Goal: Information Seeking & Learning: Check status

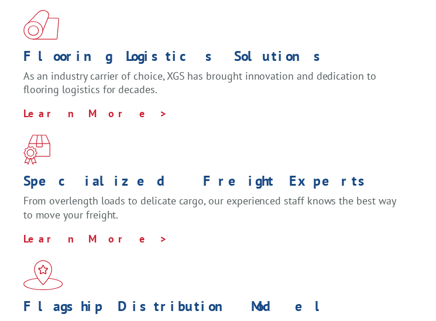
scroll to position [175, 0]
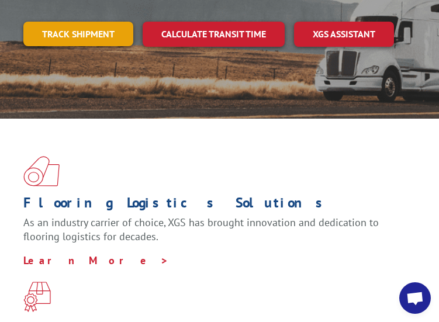
click at [100, 36] on link "Track shipment" at bounding box center [78, 34] width 110 height 25
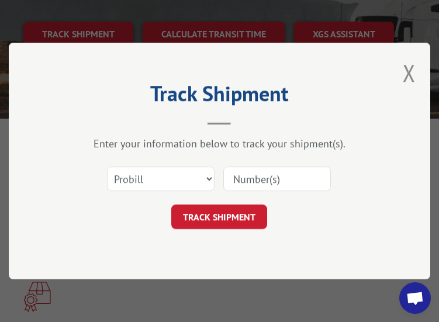
click at [256, 190] on input at bounding box center [277, 179] width 108 height 25
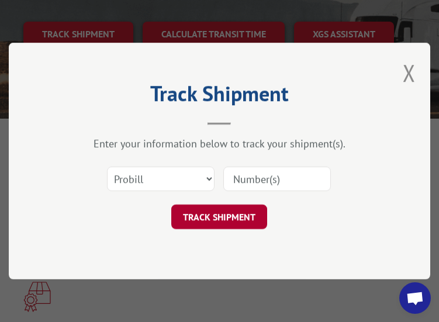
paste input "17402911"
type input "17402911"
click at [237, 213] on button "TRACK SHIPMENT" at bounding box center [219, 217] width 96 height 25
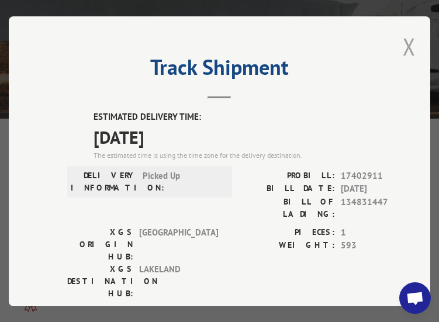
click at [405, 45] on button "Close modal" at bounding box center [409, 46] width 13 height 31
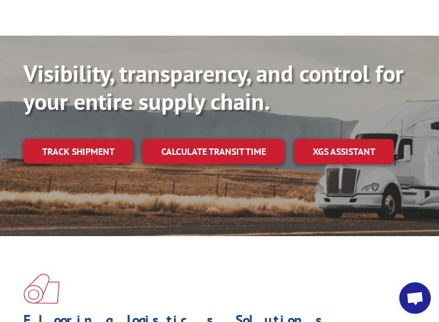
scroll to position [1, 0]
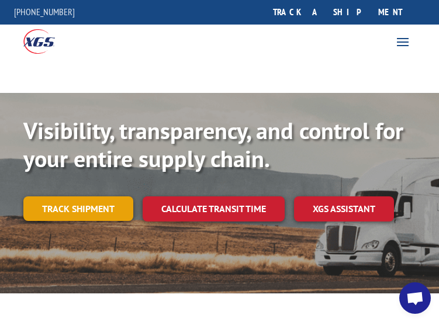
click at [80, 204] on link "Track shipment" at bounding box center [78, 209] width 110 height 25
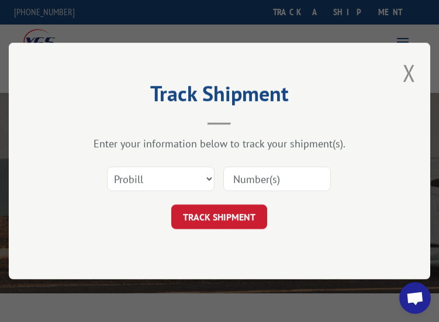
scroll to position [0, 0]
click at [271, 188] on input at bounding box center [277, 179] width 108 height 25
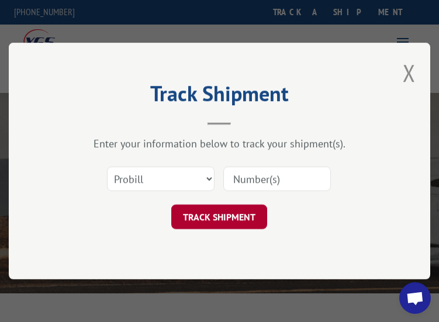
paste input "17402920"
type input "17402920"
click at [245, 222] on button "TRACK SHIPMENT" at bounding box center [219, 217] width 96 height 25
